Goal: Task Accomplishment & Management: Manage account settings

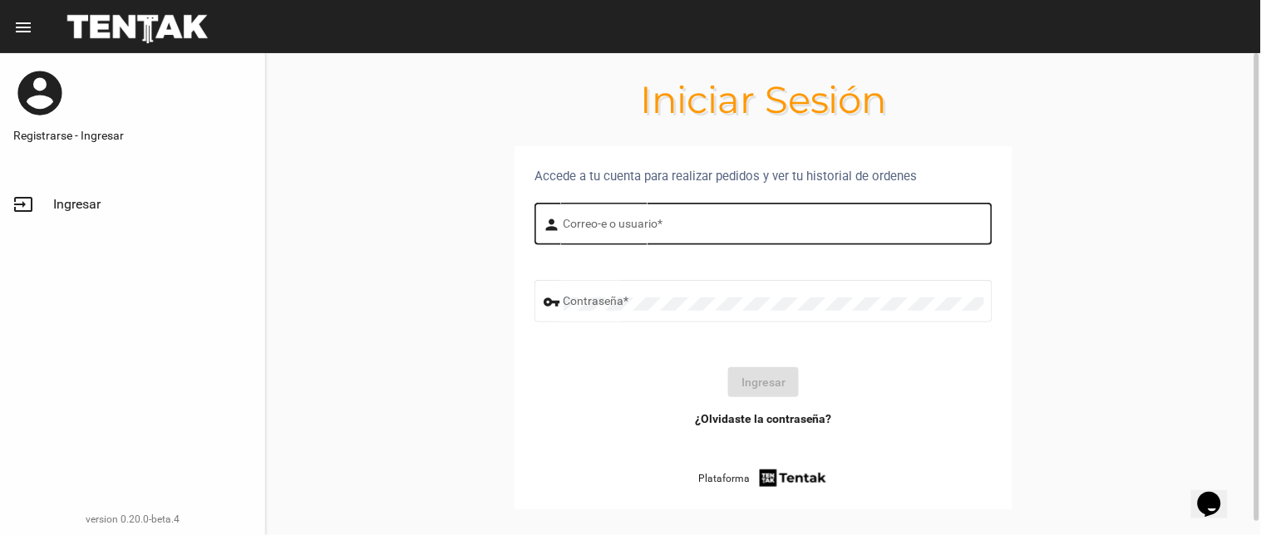
click at [600, 223] on input "Correo-e o usuario *" at bounding box center [774, 226] width 421 height 13
type input "flopyganora"
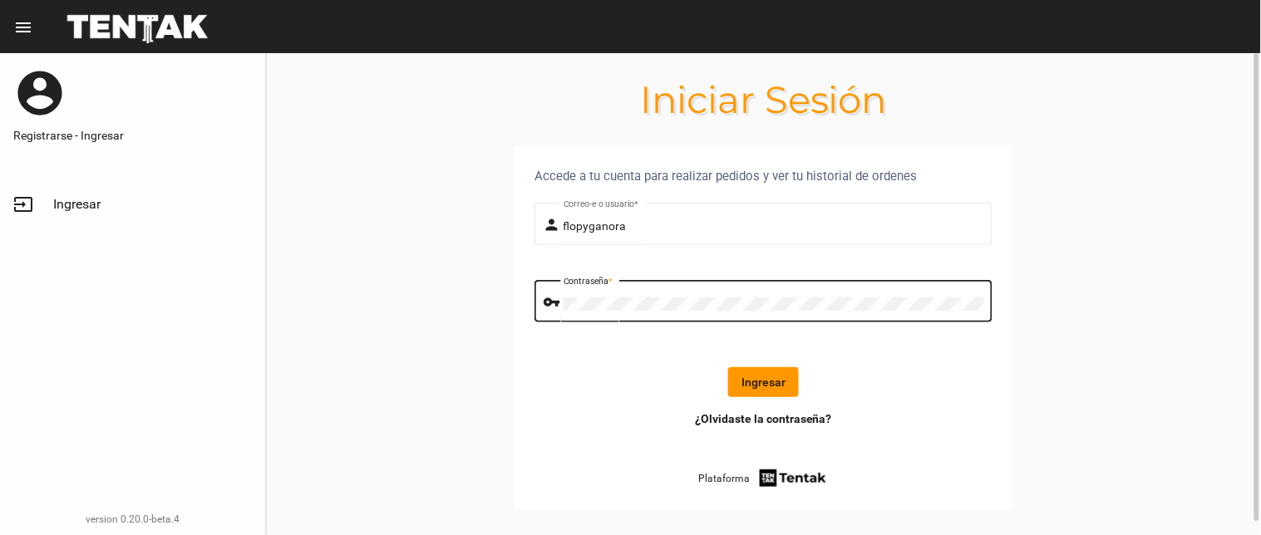
click button "Ingresar" at bounding box center [763, 383] width 71 height 30
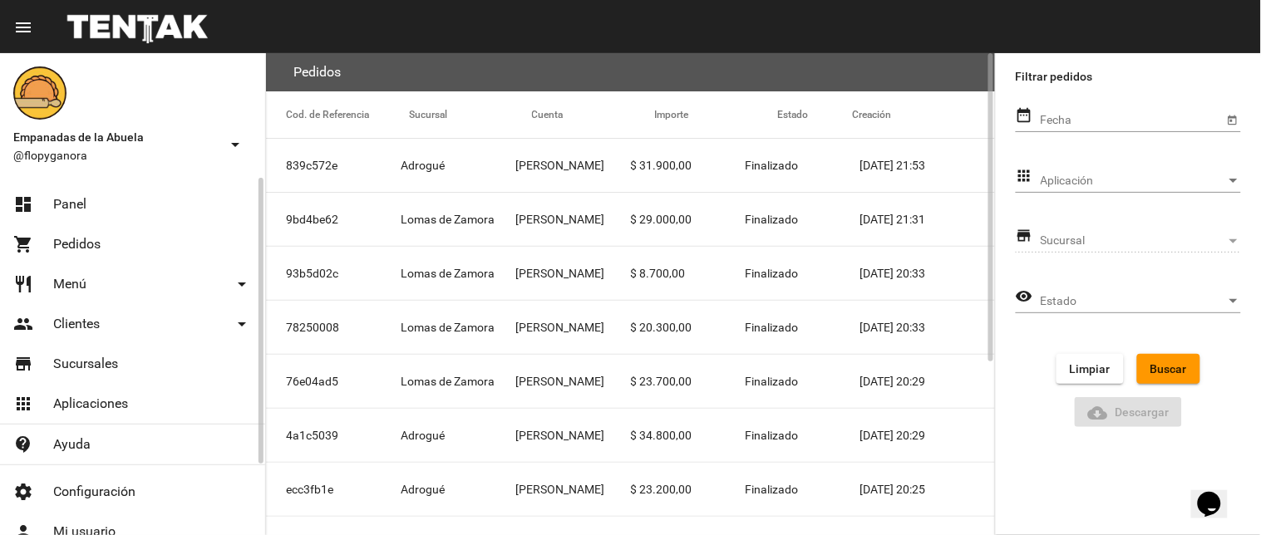
click at [92, 185] on link "dashboard Panel" at bounding box center [132, 205] width 265 height 40
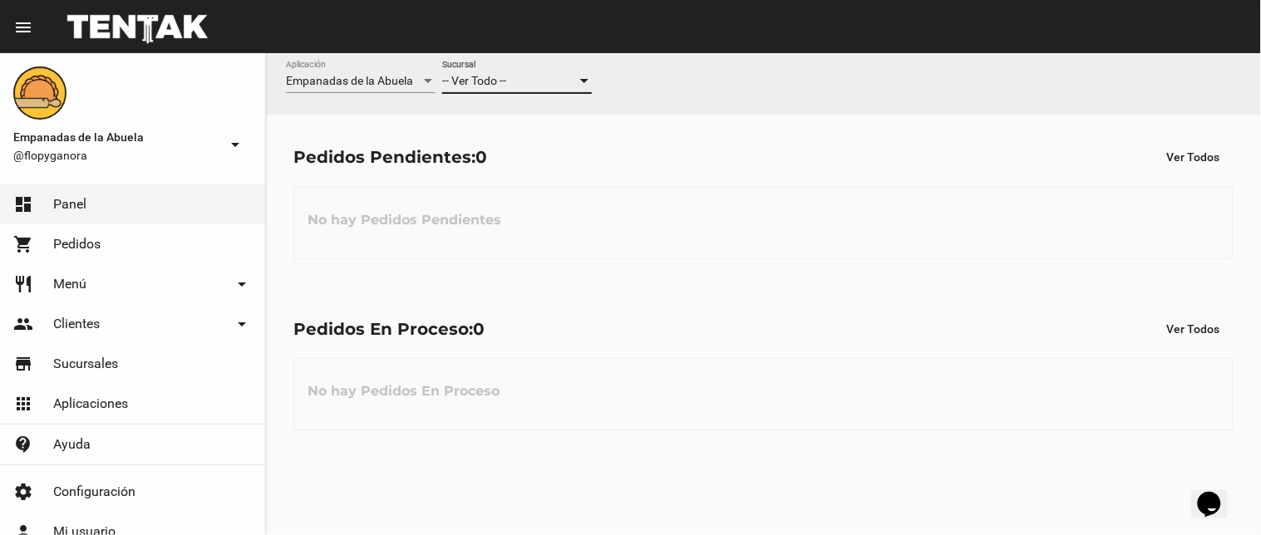
click at [578, 84] on div at bounding box center [584, 81] width 15 height 13
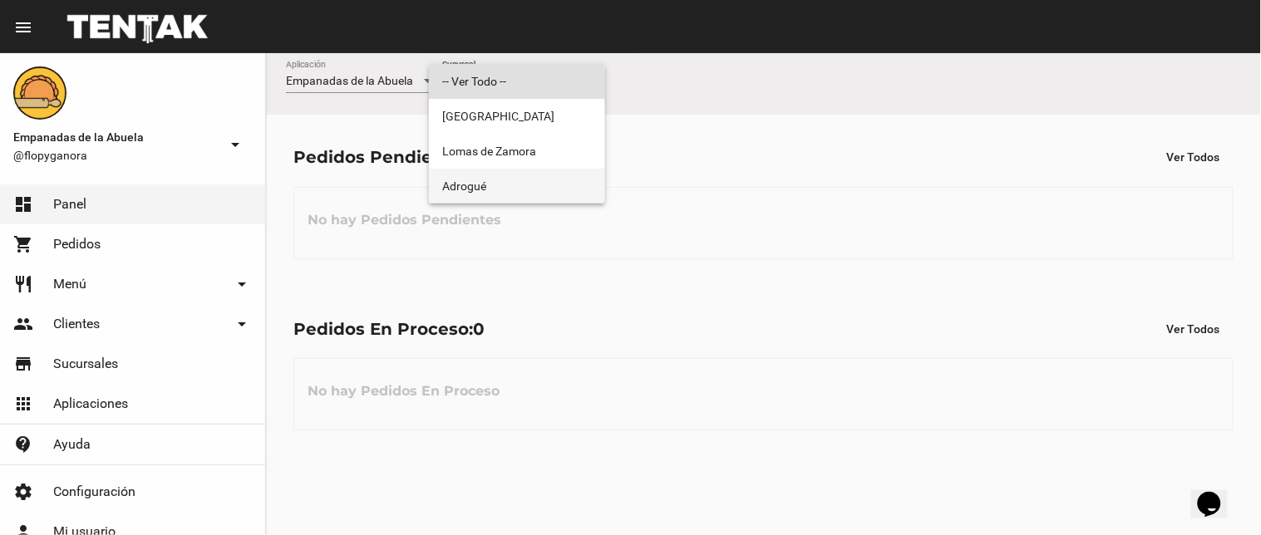
click at [568, 173] on span "Adrogué" at bounding box center [517, 186] width 150 height 35
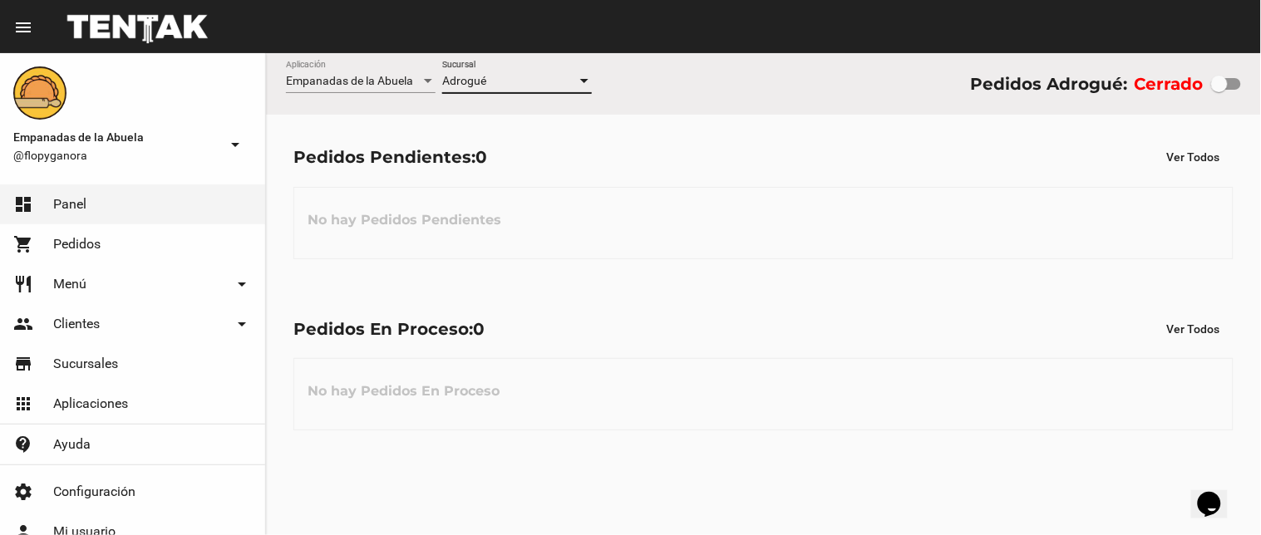
click at [1234, 79] on div at bounding box center [1226, 84] width 30 height 12
click at [1220, 90] on input "checkbox" at bounding box center [1219, 90] width 1 height 1
checkbox input "true"
